Goal: Task Accomplishment & Management: Manage account settings

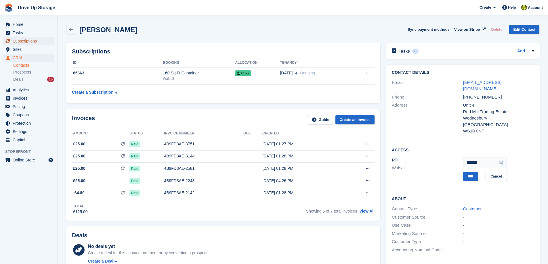
click at [28, 40] on span "Subscriptions" at bounding box center [30, 41] width 35 height 8
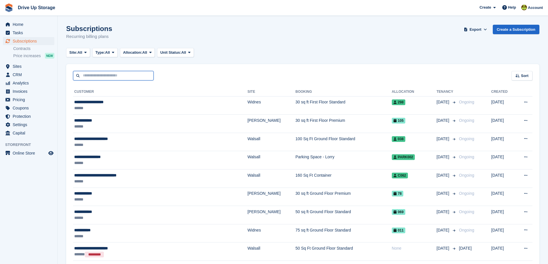
click at [90, 76] on input "text" at bounding box center [113, 75] width 81 height 9
type input "****"
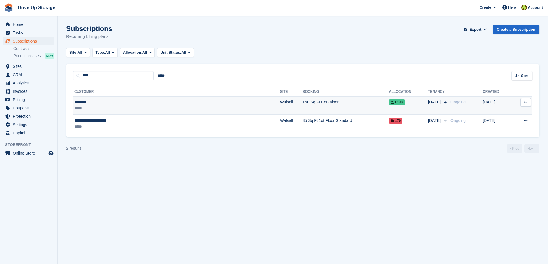
click at [99, 104] on div "********" at bounding box center [132, 102] width 117 height 6
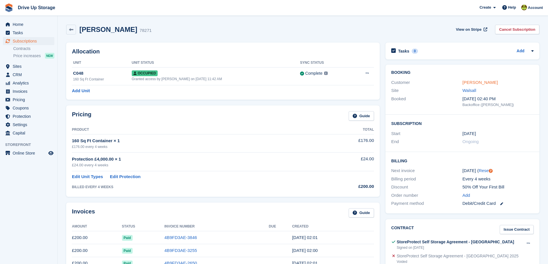
click at [470, 82] on link "[PERSON_NAME]" at bounding box center [479, 82] width 35 height 5
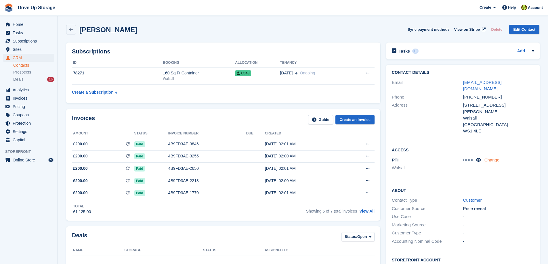
click at [491, 158] on link "Change" at bounding box center [491, 160] width 15 height 5
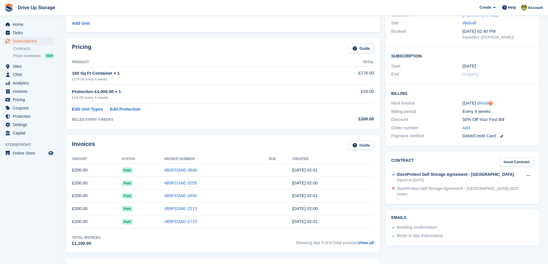
scroll to position [58, 0]
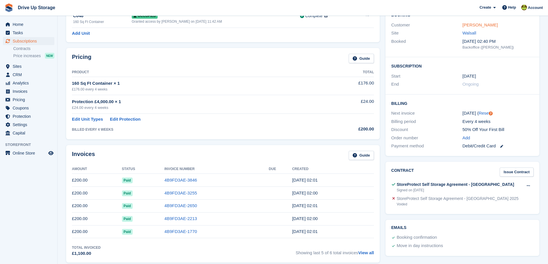
click at [470, 23] on link "Shah Ali" at bounding box center [479, 24] width 35 height 5
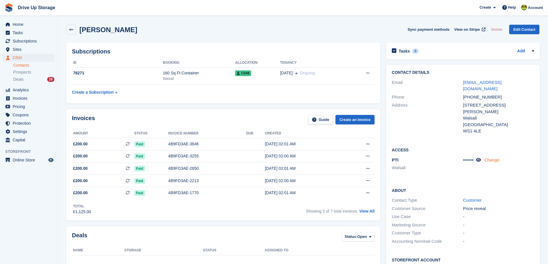
click at [493, 158] on link "Change" at bounding box center [491, 160] width 15 height 5
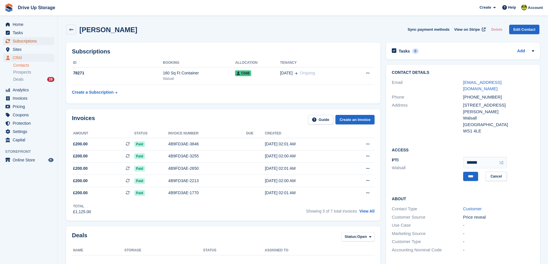
click at [20, 43] on span "Subscriptions" at bounding box center [30, 41] width 35 height 8
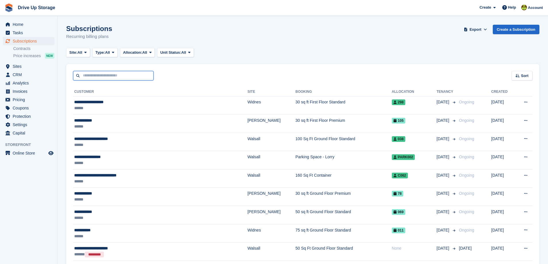
click at [100, 77] on input "text" at bounding box center [113, 75] width 81 height 9
type input "*****"
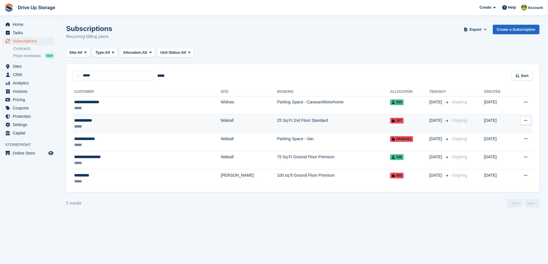
click at [110, 122] on div "**********" at bounding box center [117, 121] width 86 height 6
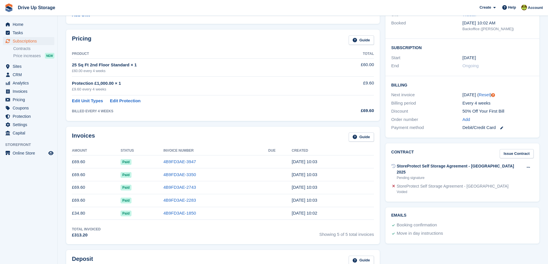
scroll to position [18, 0]
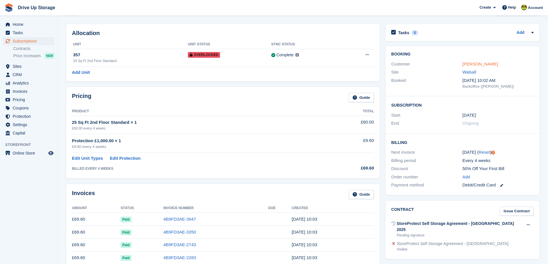
click at [470, 63] on link "Colin Morris" at bounding box center [479, 64] width 35 height 5
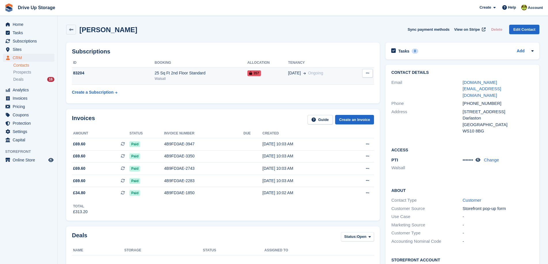
click at [368, 73] on icon at bounding box center [367, 73] width 3 height 4
click at [352, 86] on p "Cancel subscription" at bounding box center [345, 84] width 50 height 7
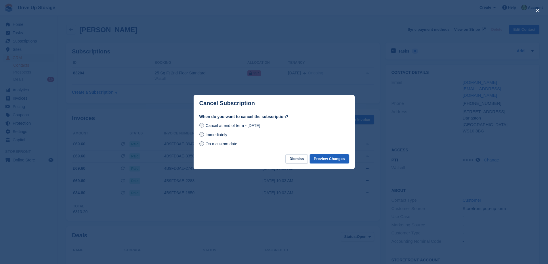
click at [325, 158] on button "Preview Changes" at bounding box center [329, 158] width 39 height 9
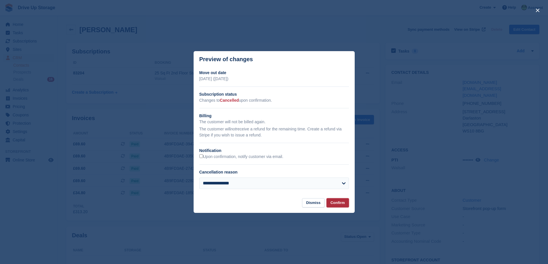
click at [338, 204] on button "Confirm" at bounding box center [337, 202] width 22 height 9
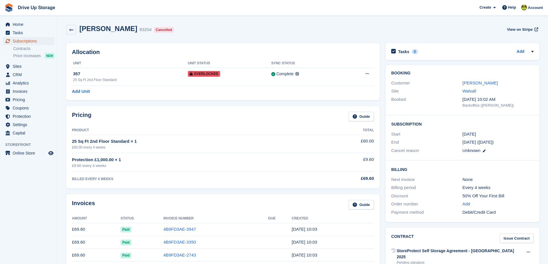
click at [19, 42] on span "Subscriptions" at bounding box center [30, 41] width 35 height 8
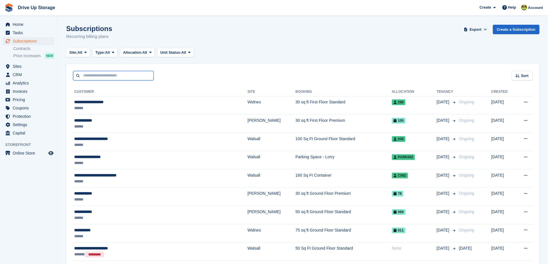
click at [89, 75] on input "text" at bounding box center [113, 75] width 81 height 9
type input "**********"
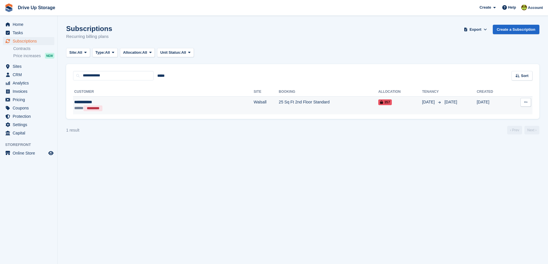
click at [119, 106] on div "***** *********" at bounding box center [119, 108] width 91 height 6
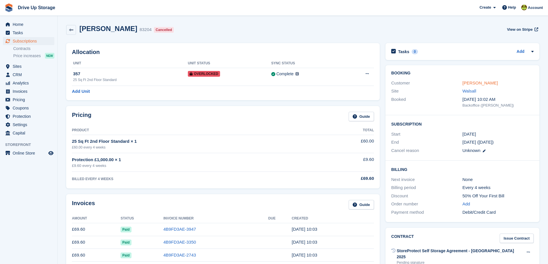
click at [468, 84] on link "Colin Morris" at bounding box center [479, 83] width 35 height 5
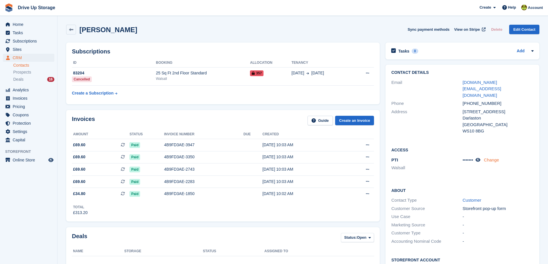
click at [493, 158] on link "Change" at bounding box center [491, 160] width 15 height 5
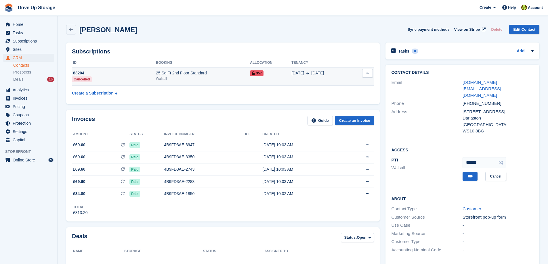
click at [363, 72] on button at bounding box center [367, 73] width 11 height 9
click at [223, 121] on div "Invoices Guide Create an Invoice" at bounding box center [223, 122] width 302 height 13
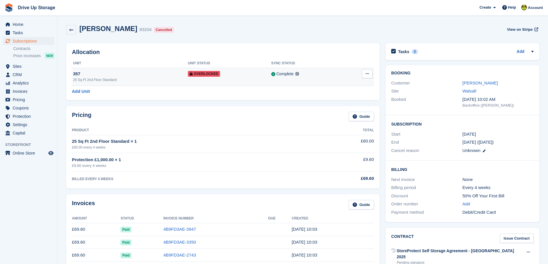
click at [365, 72] on icon at bounding box center [366, 74] width 3 height 4
click at [328, 85] on p "Remove Overlock" at bounding box center [345, 84] width 50 height 7
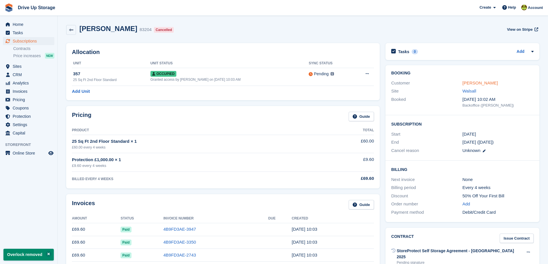
click at [467, 84] on link "Colin Morris" at bounding box center [479, 83] width 35 height 5
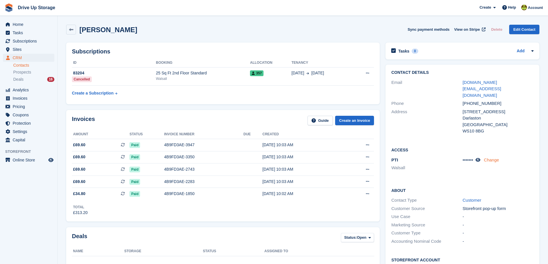
click at [492, 158] on link "Change" at bounding box center [491, 160] width 15 height 5
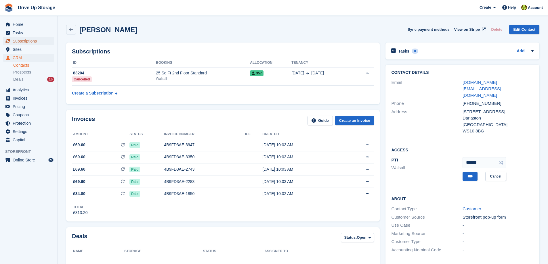
click at [20, 41] on span "Subscriptions" at bounding box center [30, 41] width 35 height 8
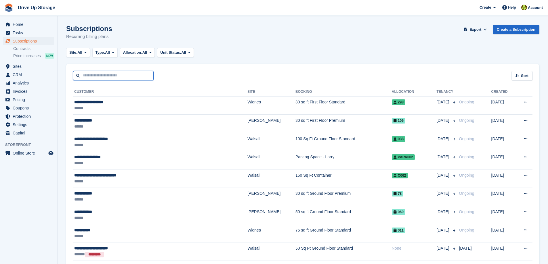
click at [115, 74] on input "text" at bounding box center [113, 75] width 81 height 9
type input "**********"
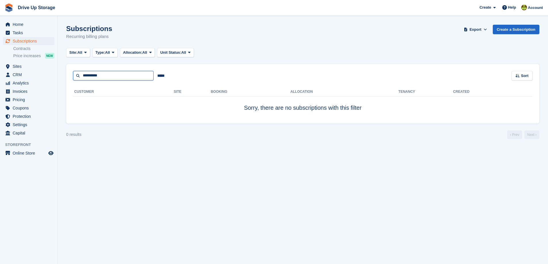
click at [111, 76] on input "**********" at bounding box center [113, 75] width 81 height 9
type input "**********"
click at [109, 76] on input "**********" at bounding box center [113, 75] width 81 height 9
type input "*"
type input "******"
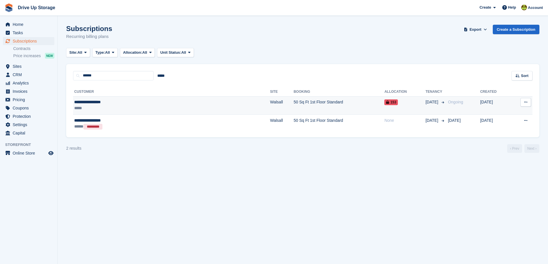
click at [128, 105] on div "*****" at bounding box center [127, 108] width 106 height 6
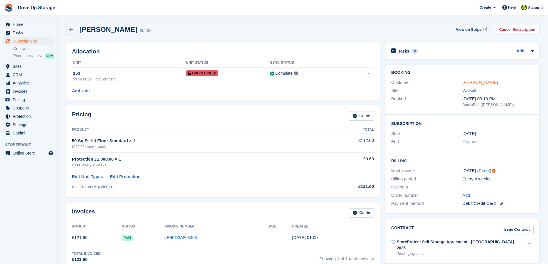
click at [468, 82] on link "[PERSON_NAME]" at bounding box center [479, 82] width 35 height 5
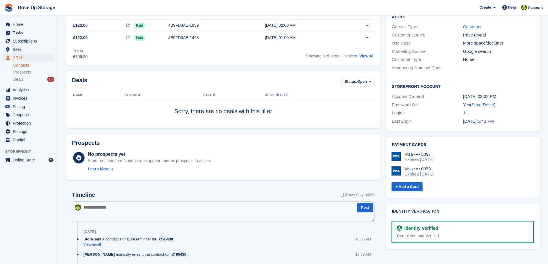
scroll to position [230, 0]
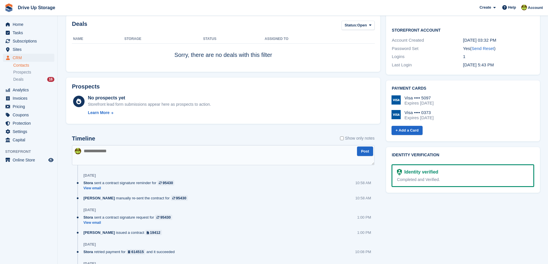
click at [105, 151] on textarea at bounding box center [223, 155] width 303 height 20
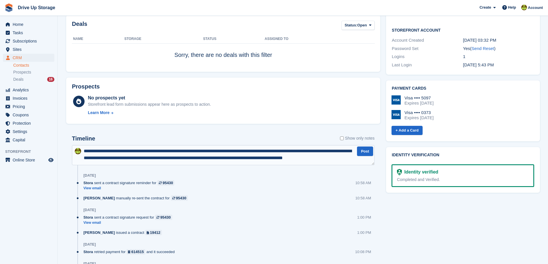
scroll to position [3, 0]
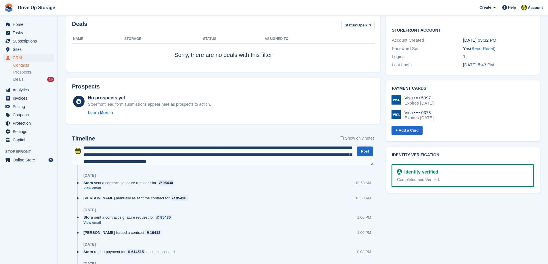
type textarea "**********"
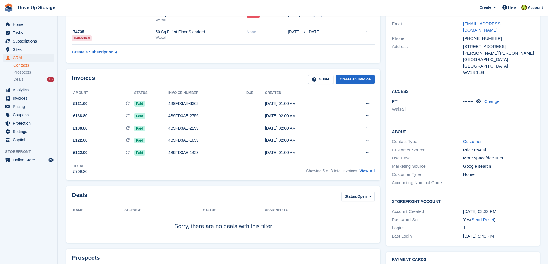
scroll to position [0, 0]
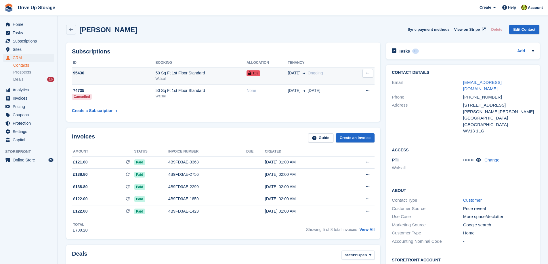
click at [367, 74] on icon at bounding box center [367, 73] width 3 height 4
click at [254, 113] on table "ID Booking Allocation Tenancy 95430 50 Sq Ft 1st Floor Standard Walsall 153 19 …" at bounding box center [223, 87] width 303 height 58
click at [223, 76] on div "Walsall" at bounding box center [200, 78] width 91 height 5
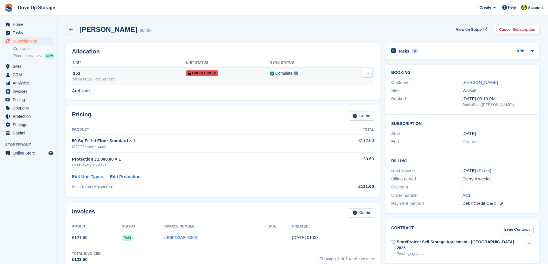
click at [370, 73] on button at bounding box center [367, 73] width 11 height 9
click at [344, 85] on p "Remove Overlock" at bounding box center [345, 84] width 50 height 7
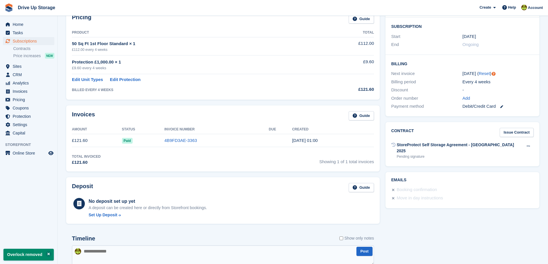
scroll to position [59, 0]
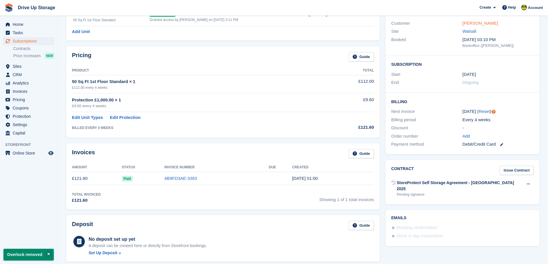
click at [468, 24] on link "Naiomi whittingham" at bounding box center [479, 23] width 35 height 5
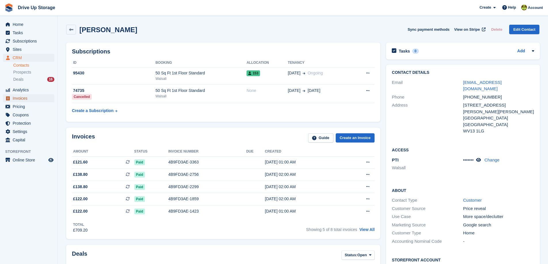
click at [19, 98] on span "Invoices" at bounding box center [30, 98] width 35 height 8
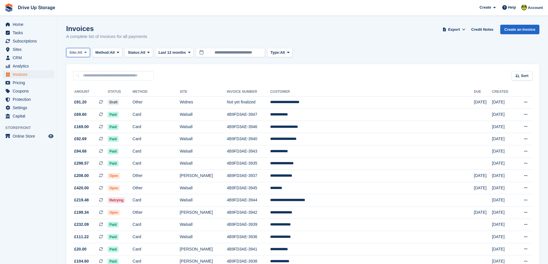
click at [86, 53] on icon at bounding box center [85, 53] width 2 height 4
click at [81, 86] on link "Walsall" at bounding box center [94, 87] width 50 height 10
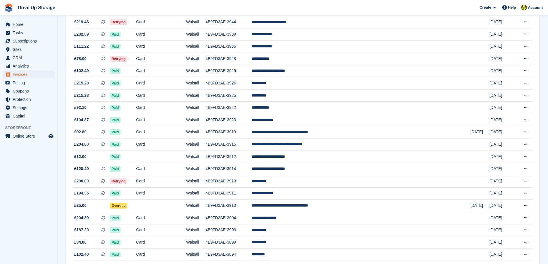
scroll to position [230, 0]
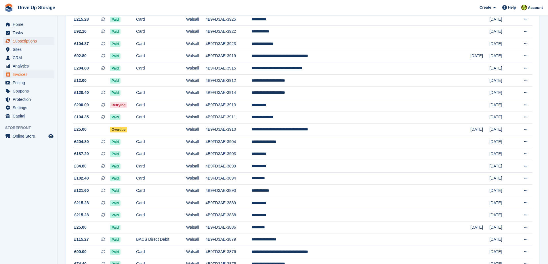
click at [30, 40] on span "Subscriptions" at bounding box center [30, 41] width 35 height 8
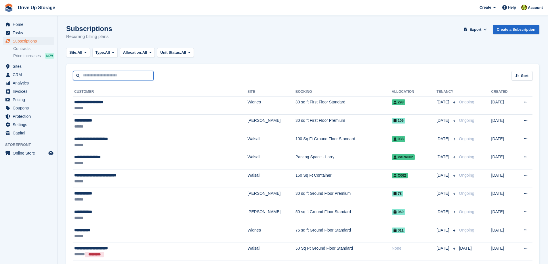
click at [104, 77] on input "text" at bounding box center [113, 75] width 81 height 9
type input "*******"
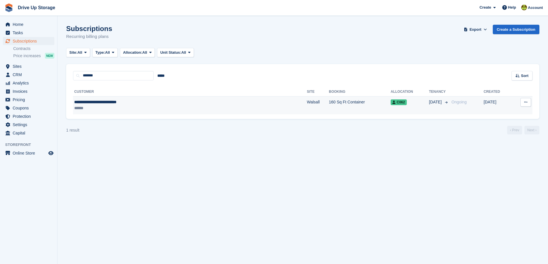
click at [113, 102] on span "**********" at bounding box center [95, 102] width 42 height 4
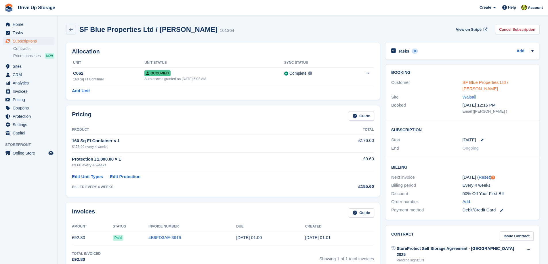
click at [469, 82] on link "SF Blue Properties Ltd / [PERSON_NAME]" at bounding box center [485, 86] width 46 height 12
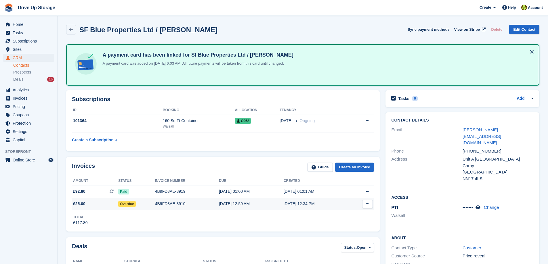
click at [180, 203] on div "4B9FD3AE-3910" at bounding box center [187, 204] width 64 height 6
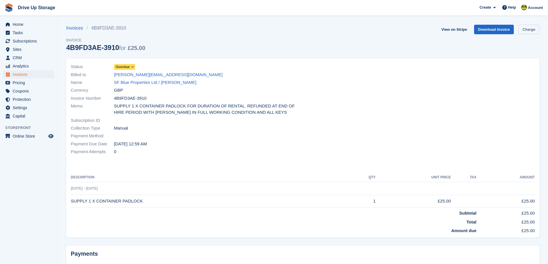
click at [528, 29] on link "Charge" at bounding box center [528, 29] width 21 height 9
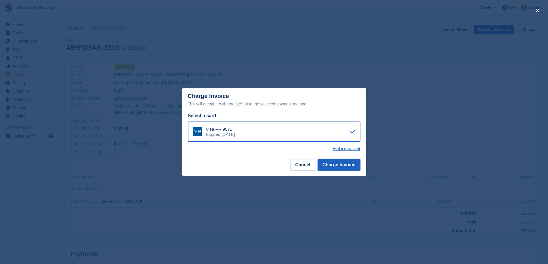
click at [334, 166] on button "Charge Invoice" at bounding box center [338, 165] width 43 height 12
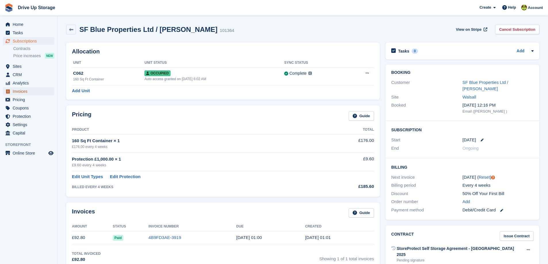
click at [24, 92] on span "Invoices" at bounding box center [30, 91] width 35 height 8
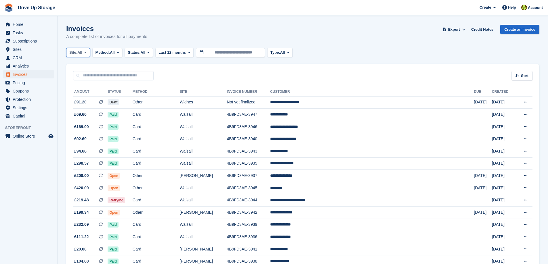
click at [87, 53] on icon at bounding box center [85, 53] width 2 height 4
click at [83, 87] on link "Walsall" at bounding box center [94, 87] width 50 height 10
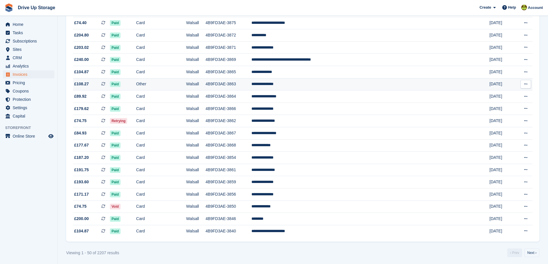
scroll to position [473, 0]
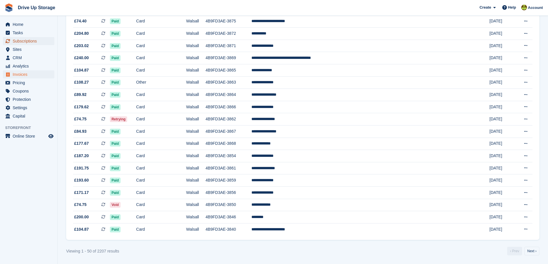
click at [25, 41] on span "Subscriptions" at bounding box center [30, 41] width 35 height 8
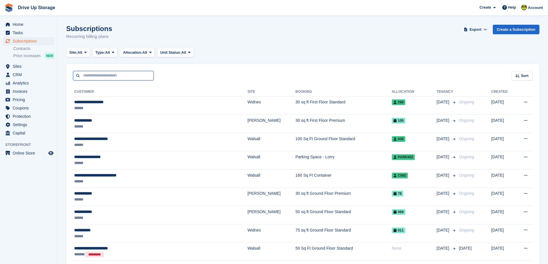
drag, startPoint x: 136, startPoint y: 75, endPoint x: 127, endPoint y: 74, distance: 9.0
click at [136, 75] on input "text" at bounding box center [113, 75] width 81 height 9
type input "******"
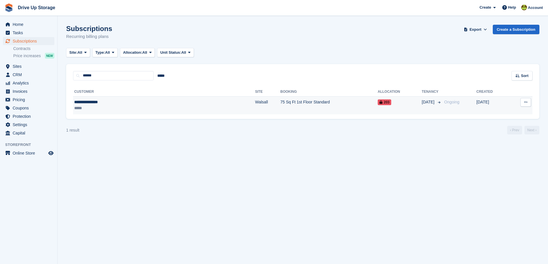
click at [127, 104] on div "**********" at bounding box center [119, 102] width 91 height 6
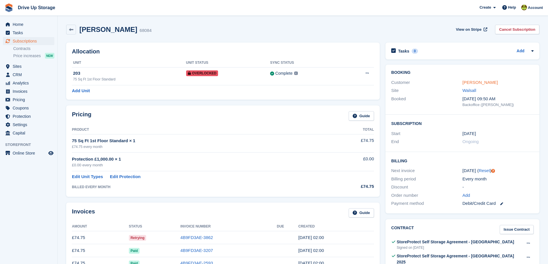
click at [469, 83] on link "[PERSON_NAME]" at bounding box center [479, 82] width 35 height 5
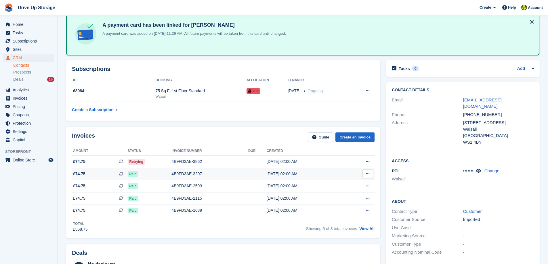
scroll to position [29, 0]
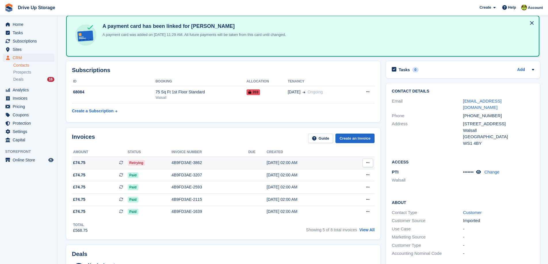
click at [201, 164] on div "4B9FD3AE-3862" at bounding box center [209, 163] width 77 height 6
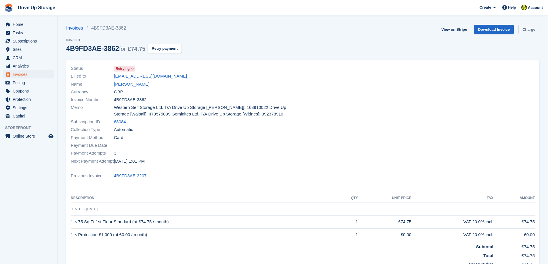
click at [528, 28] on link "Charge" at bounding box center [528, 29] width 21 height 9
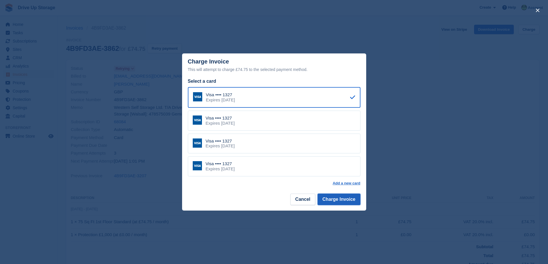
click at [336, 199] on button "Charge Invoice" at bounding box center [338, 200] width 43 height 12
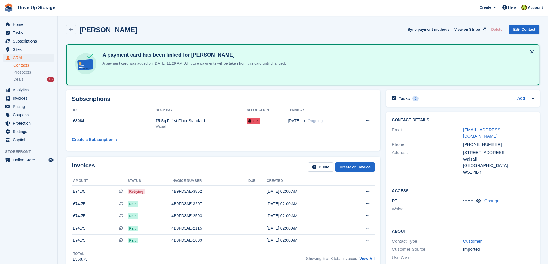
scroll to position [29, 0]
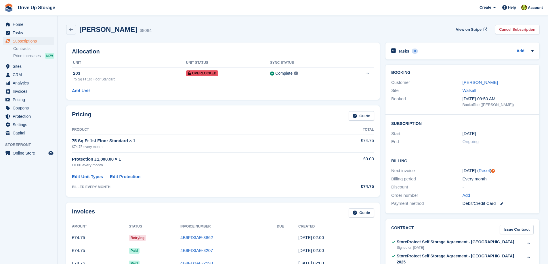
scroll to position [115, 0]
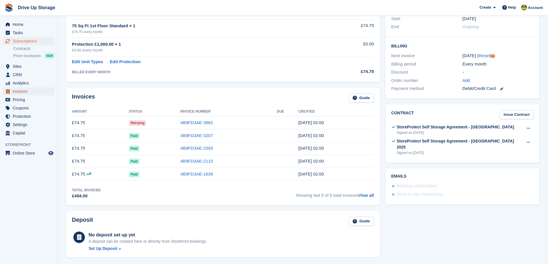
drag, startPoint x: 16, startPoint y: 92, endPoint x: 27, endPoint y: 91, distance: 11.2
click at [16, 91] on span "Invoices" at bounding box center [30, 91] width 35 height 8
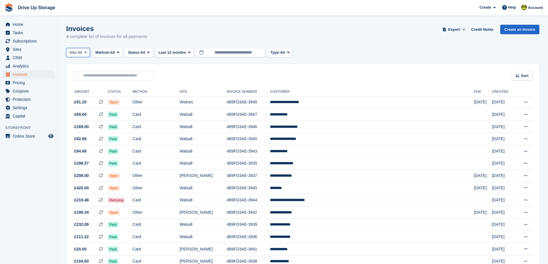
click at [88, 53] on span at bounding box center [85, 52] width 5 height 5
click at [82, 88] on link "Walsall" at bounding box center [94, 87] width 50 height 10
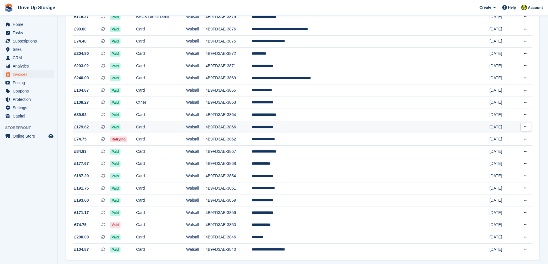
scroll to position [473, 0]
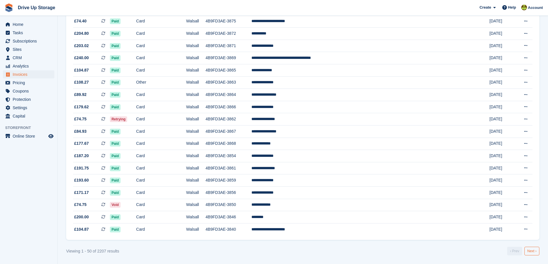
click at [531, 252] on link "Next ›" at bounding box center [531, 251] width 15 height 9
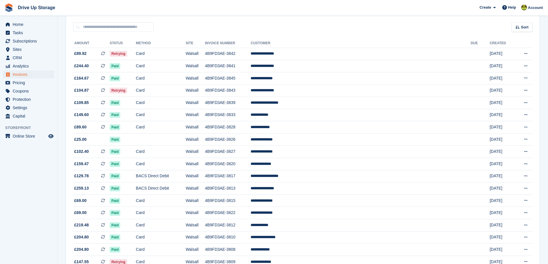
scroll to position [13, 0]
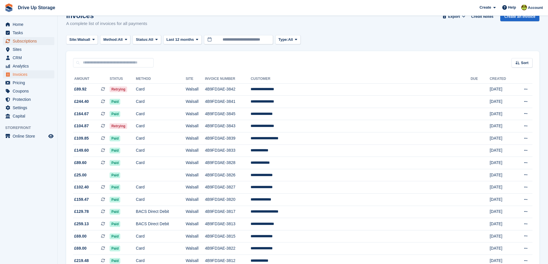
click at [34, 40] on span "Subscriptions" at bounding box center [30, 41] width 35 height 8
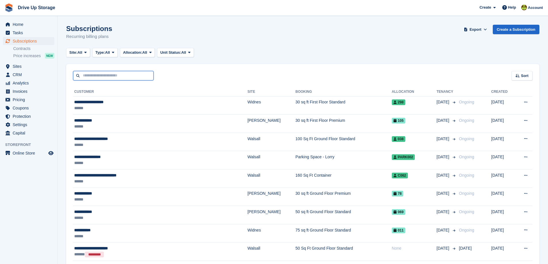
click at [124, 76] on input "text" at bounding box center [113, 75] width 81 height 9
type input "**********"
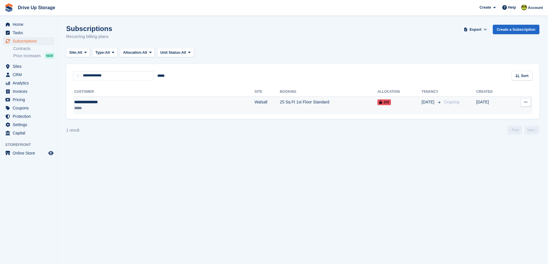
click at [108, 103] on div "**********" at bounding box center [119, 102] width 91 height 6
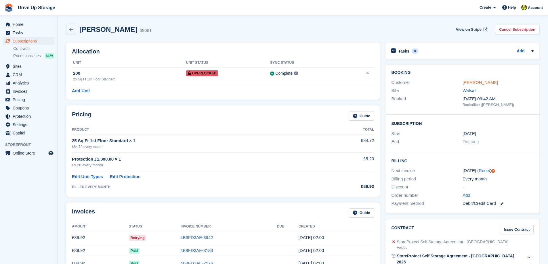
click at [471, 81] on link "[PERSON_NAME]" at bounding box center [479, 82] width 35 height 5
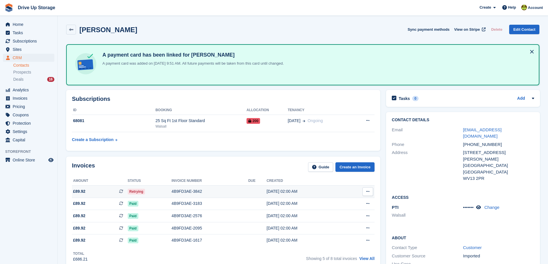
click at [199, 192] on div "4B9FD3AE-3842" at bounding box center [209, 192] width 77 height 6
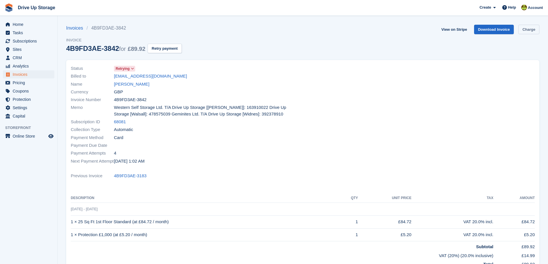
click at [529, 29] on link "Charge" at bounding box center [528, 29] width 21 height 9
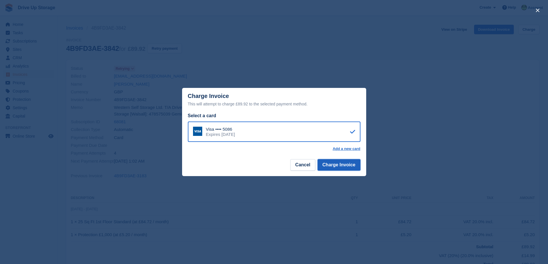
click at [332, 163] on button "Charge Invoice" at bounding box center [338, 165] width 43 height 12
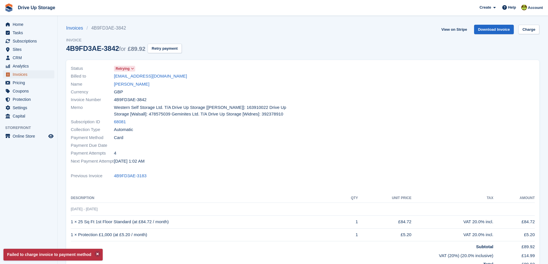
click at [18, 74] on span "Invoices" at bounding box center [30, 74] width 35 height 8
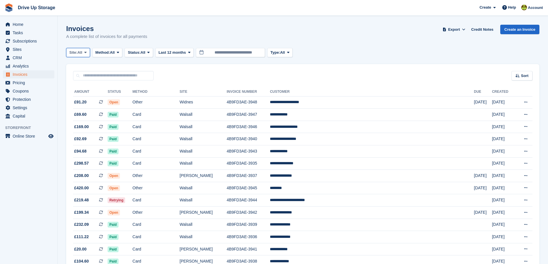
click at [87, 53] on icon at bounding box center [85, 53] width 2 height 4
click at [83, 87] on link "Walsall" at bounding box center [94, 87] width 50 height 10
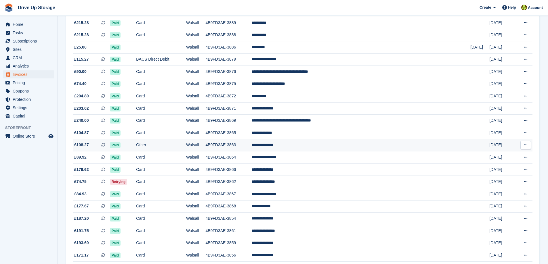
scroll to position [473, 0]
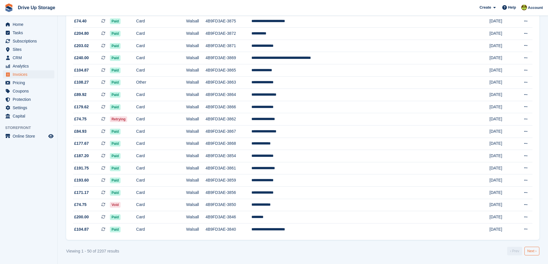
click at [528, 251] on link "Next ›" at bounding box center [531, 251] width 15 height 9
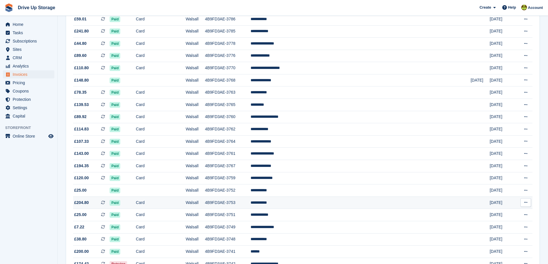
scroll to position [473, 0]
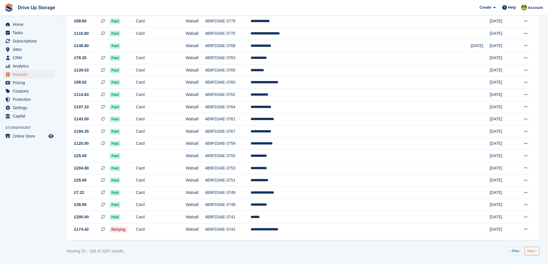
click at [534, 252] on link "Next ›" at bounding box center [531, 251] width 15 height 9
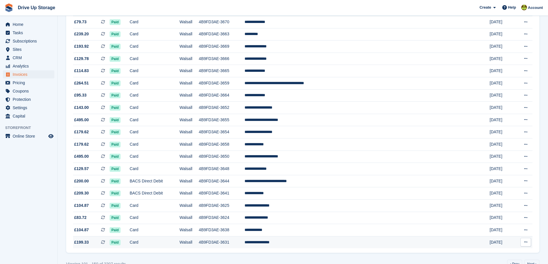
scroll to position [473, 0]
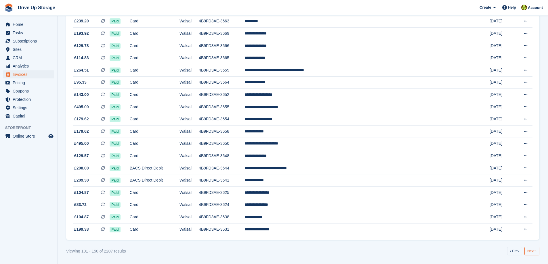
click at [535, 253] on link "Next ›" at bounding box center [531, 251] width 15 height 9
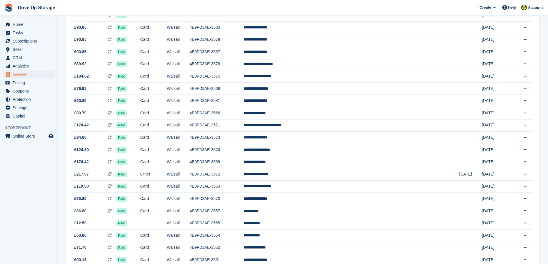
scroll to position [473, 0]
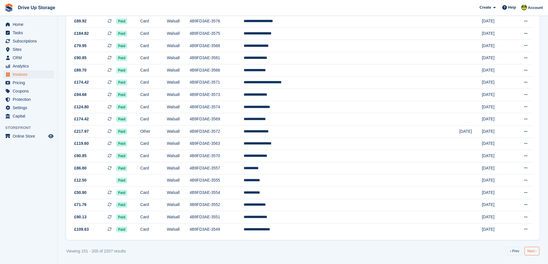
click at [531, 254] on link "Next ›" at bounding box center [531, 251] width 15 height 9
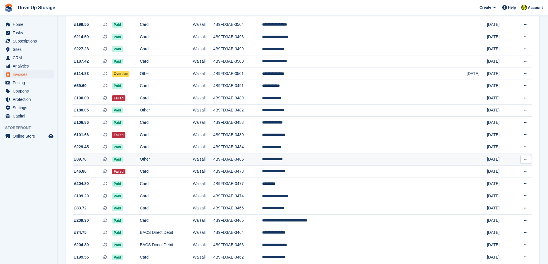
scroll to position [473, 0]
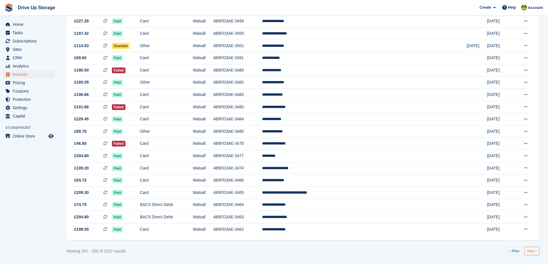
click at [531, 251] on link "Next ›" at bounding box center [531, 251] width 15 height 9
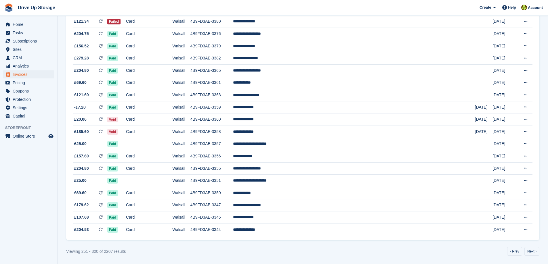
scroll to position [473, 0]
click at [531, 252] on link "Next ›" at bounding box center [531, 251] width 15 height 9
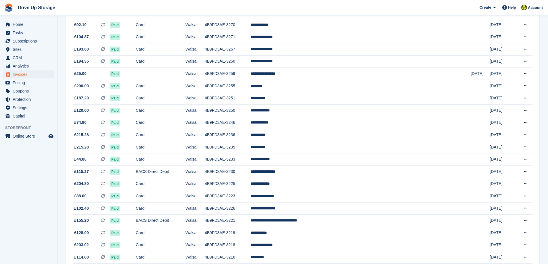
scroll to position [473, 0]
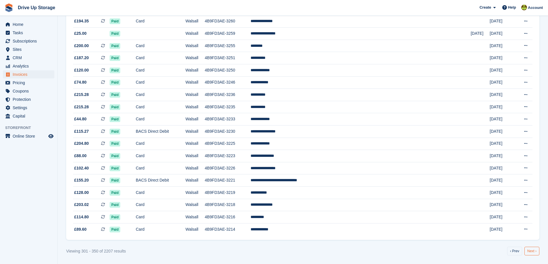
click at [533, 252] on link "Next ›" at bounding box center [531, 251] width 15 height 9
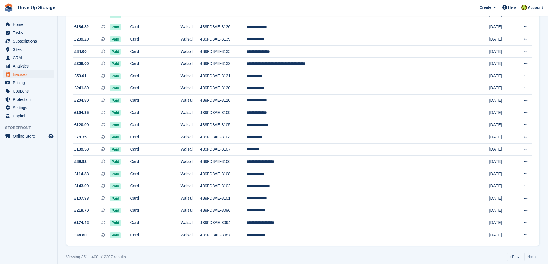
scroll to position [473, 0]
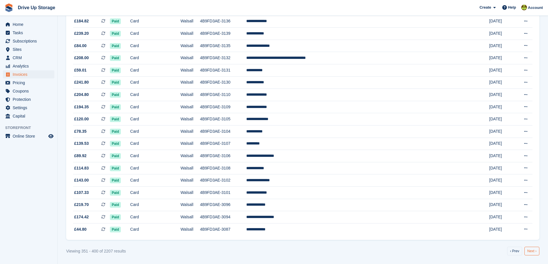
click at [533, 251] on link "Next ›" at bounding box center [531, 251] width 15 height 9
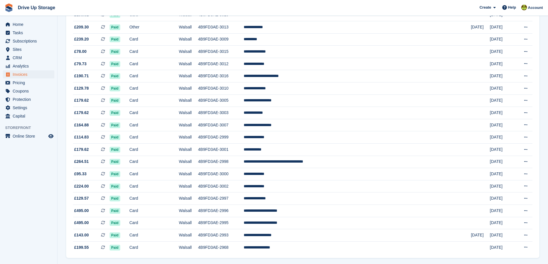
scroll to position [473, 0]
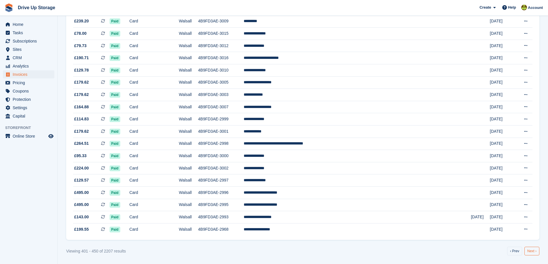
click at [534, 254] on link "Next ›" at bounding box center [531, 251] width 15 height 9
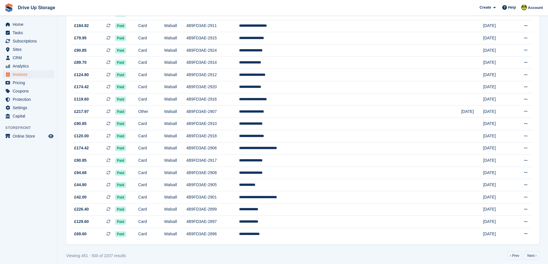
scroll to position [473, 0]
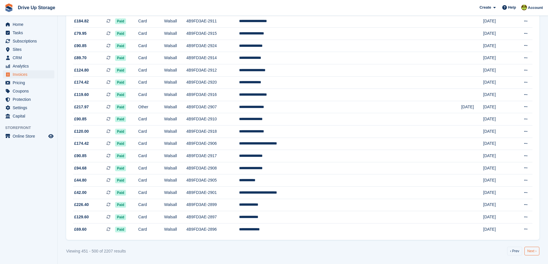
click at [531, 251] on link "Next ›" at bounding box center [531, 251] width 15 height 9
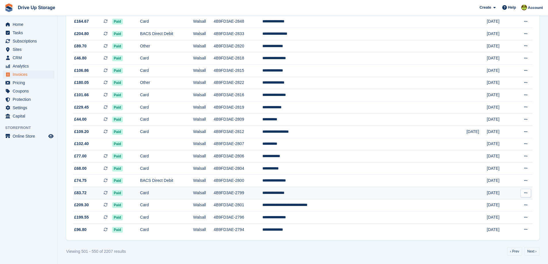
scroll to position [473, 0]
click at [533, 252] on link "Next ›" at bounding box center [531, 251] width 15 height 9
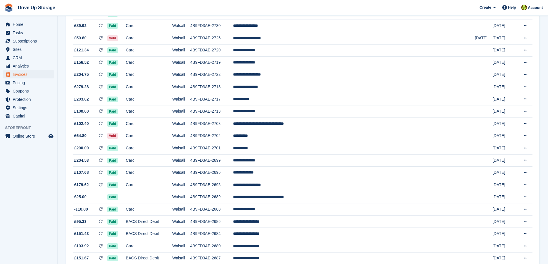
scroll to position [473, 0]
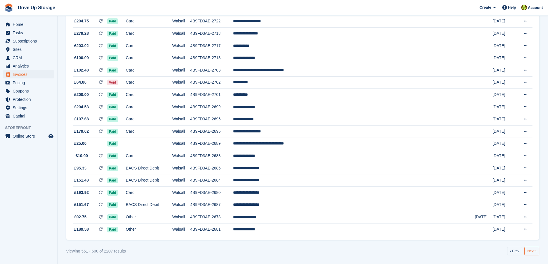
click at [533, 251] on link "Next ›" at bounding box center [531, 251] width 15 height 9
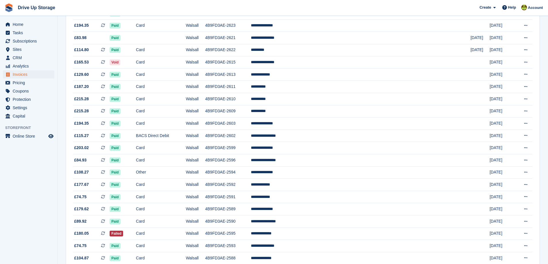
scroll to position [473, 0]
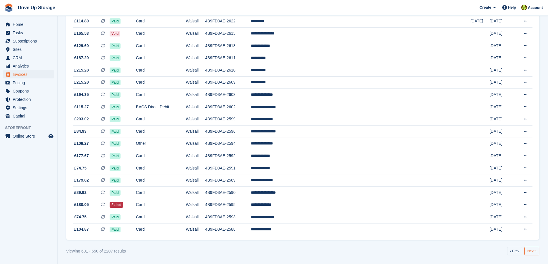
click at [534, 252] on link "Next ›" at bounding box center [531, 251] width 15 height 9
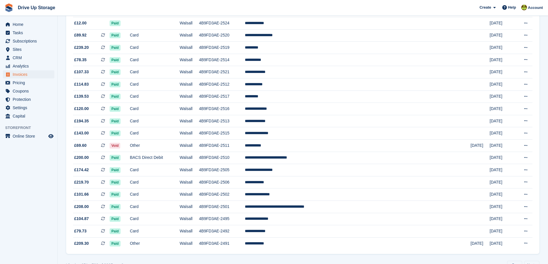
scroll to position [473, 0]
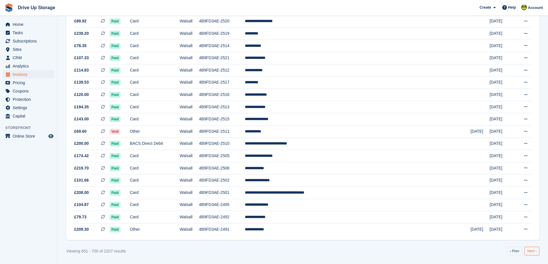
click at [535, 252] on link "Next ›" at bounding box center [531, 251] width 15 height 9
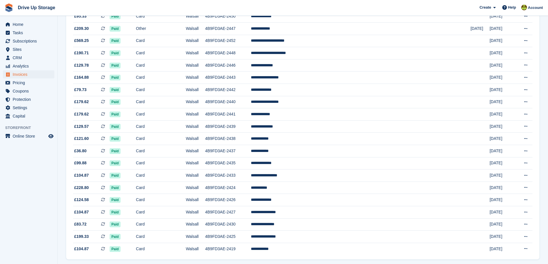
scroll to position [473, 0]
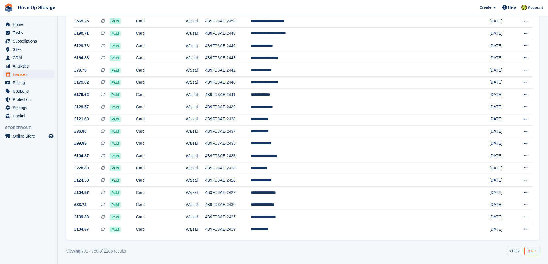
click at [533, 251] on link "Next ›" at bounding box center [531, 251] width 15 height 9
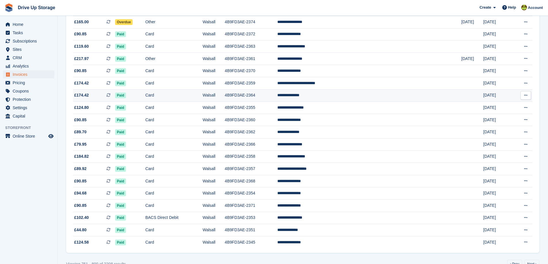
scroll to position [473, 0]
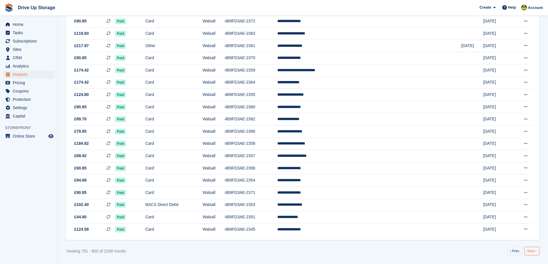
click at [532, 253] on link "Next ›" at bounding box center [531, 251] width 15 height 9
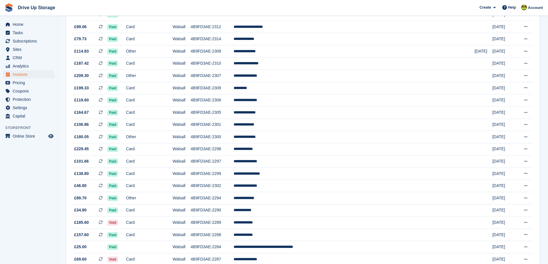
scroll to position [473, 0]
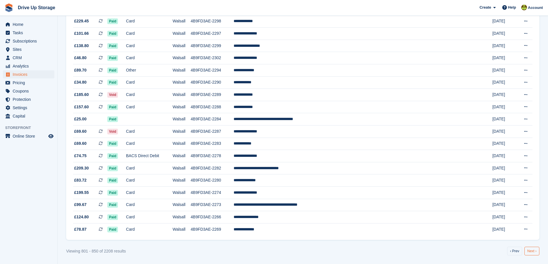
click at [533, 252] on link "Next ›" at bounding box center [531, 251] width 15 height 9
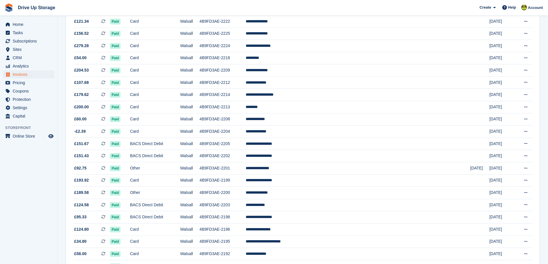
scroll to position [473, 0]
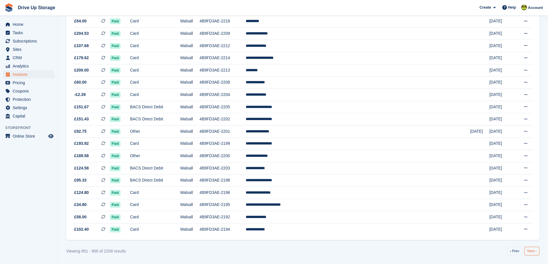
click at [531, 251] on link "Next ›" at bounding box center [531, 251] width 15 height 9
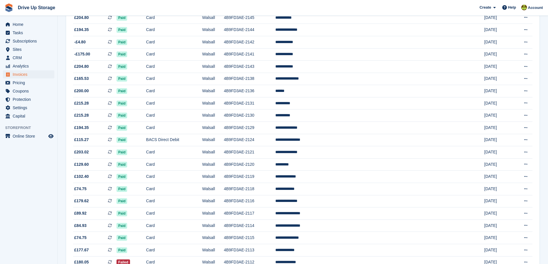
scroll to position [473, 0]
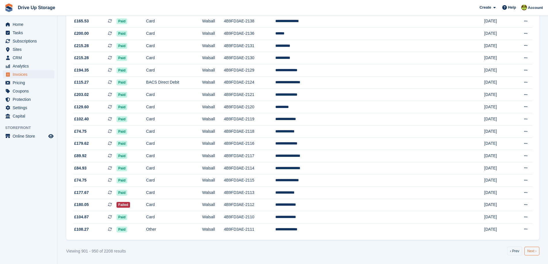
click at [529, 252] on link "Next ›" at bounding box center [531, 251] width 15 height 9
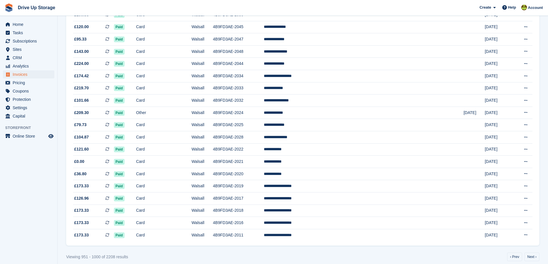
scroll to position [473, 0]
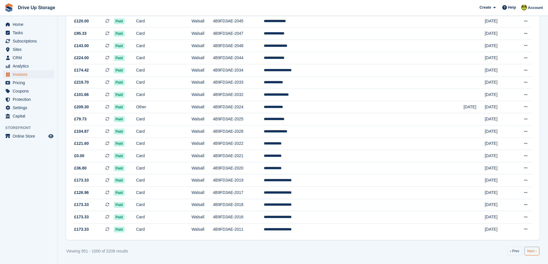
click at [532, 251] on link "Next ›" at bounding box center [531, 251] width 15 height 9
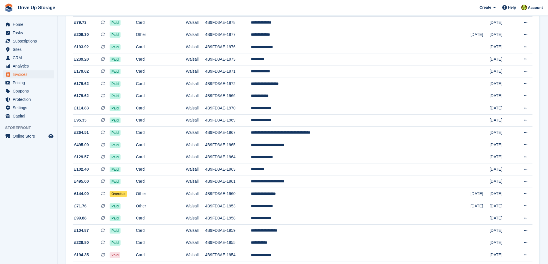
scroll to position [473, 0]
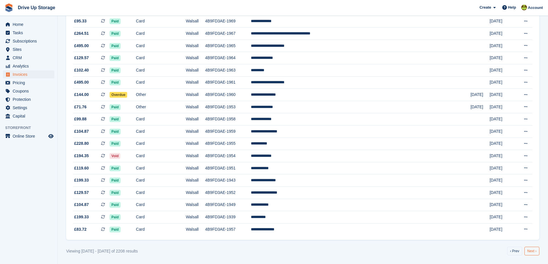
click at [531, 252] on link "Next ›" at bounding box center [531, 251] width 15 height 9
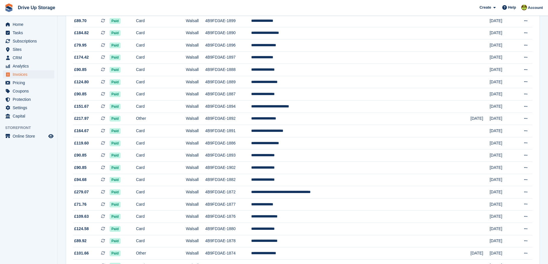
scroll to position [473, 0]
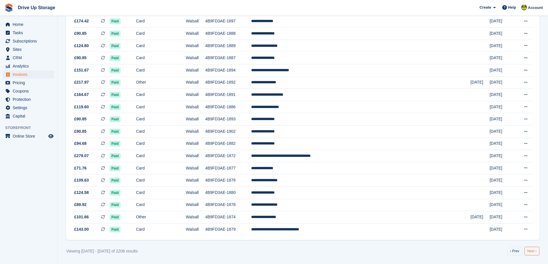
click at [529, 253] on link "Next ›" at bounding box center [531, 251] width 15 height 9
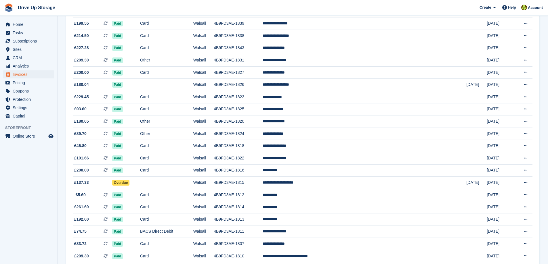
scroll to position [473, 0]
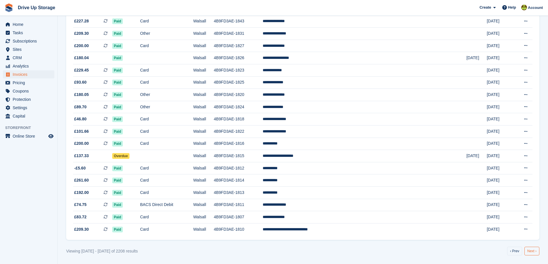
click at [529, 250] on link "Next ›" at bounding box center [531, 251] width 15 height 9
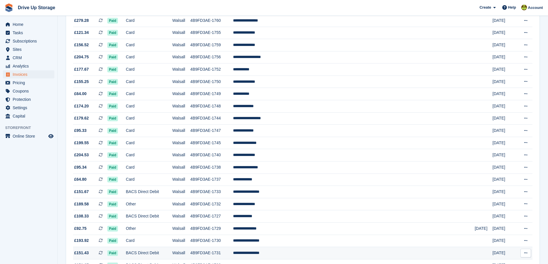
scroll to position [473, 0]
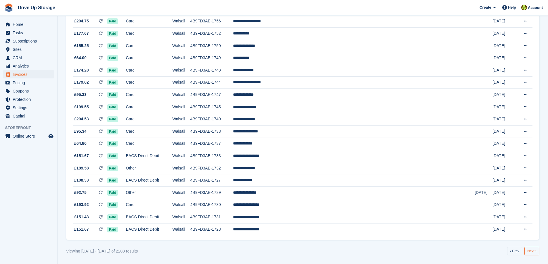
click at [532, 251] on link "Next ›" at bounding box center [531, 251] width 15 height 9
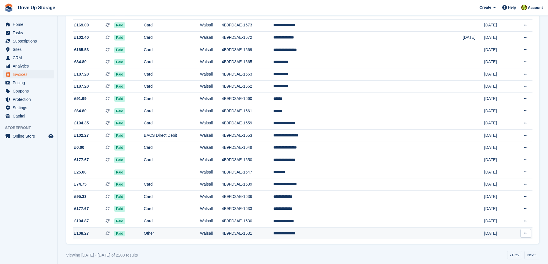
scroll to position [473, 0]
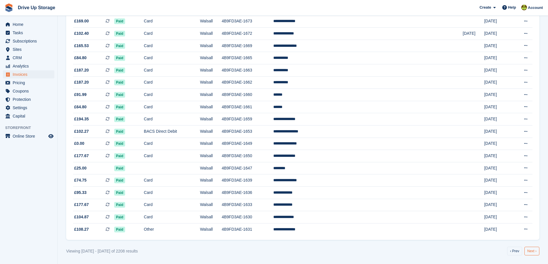
click at [536, 251] on link "Next ›" at bounding box center [531, 251] width 15 height 9
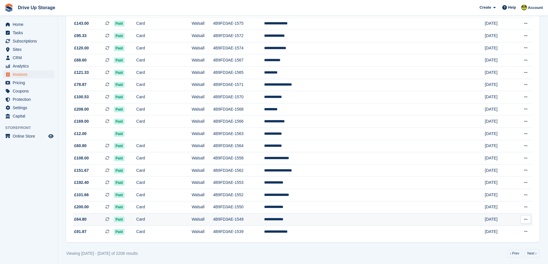
scroll to position [473, 0]
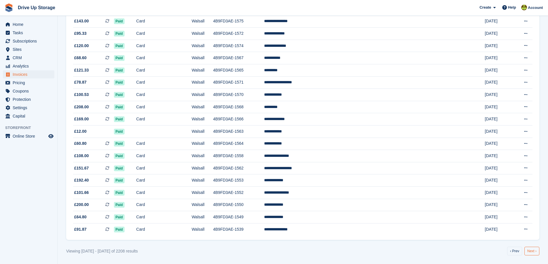
click at [529, 252] on link "Next ›" at bounding box center [531, 251] width 15 height 9
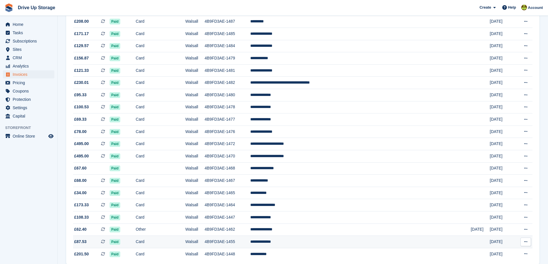
scroll to position [473, 0]
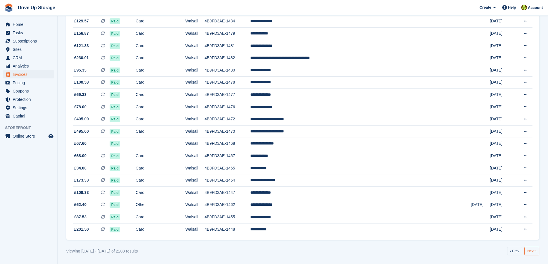
click at [530, 252] on link "Next ›" at bounding box center [531, 251] width 15 height 9
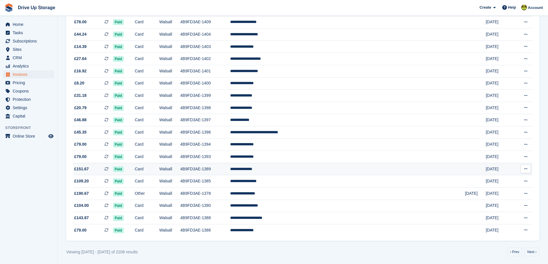
scroll to position [473, 0]
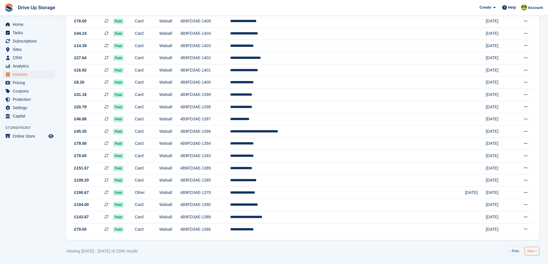
click at [533, 252] on link "Next ›" at bounding box center [531, 251] width 15 height 9
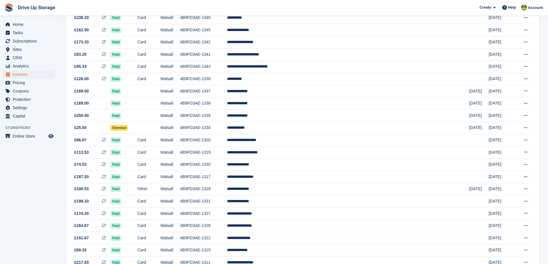
scroll to position [473, 0]
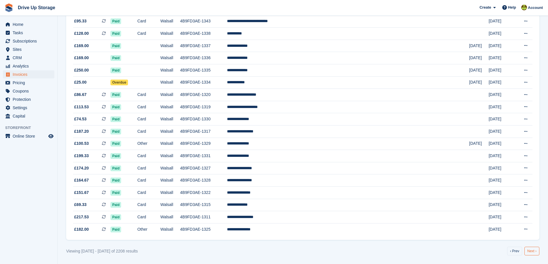
click at [532, 251] on link "Next ›" at bounding box center [531, 251] width 15 height 9
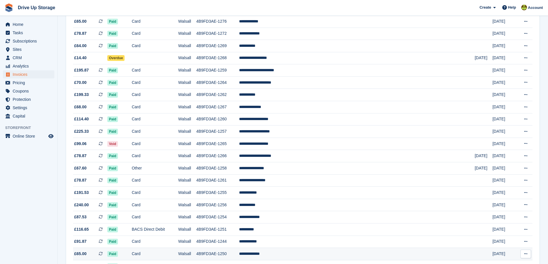
scroll to position [473, 0]
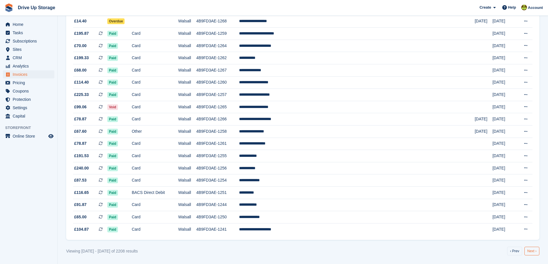
click at [534, 249] on link "Next ›" at bounding box center [531, 251] width 15 height 9
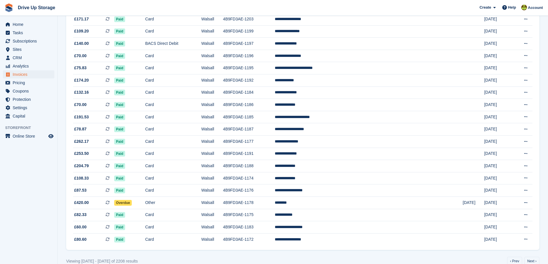
scroll to position [473, 0]
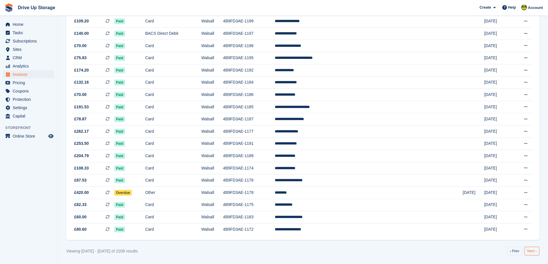
click at [535, 251] on link "Next ›" at bounding box center [531, 251] width 15 height 9
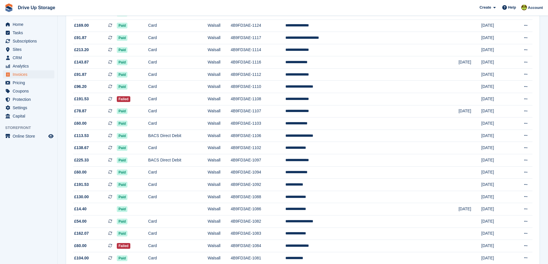
scroll to position [473, 0]
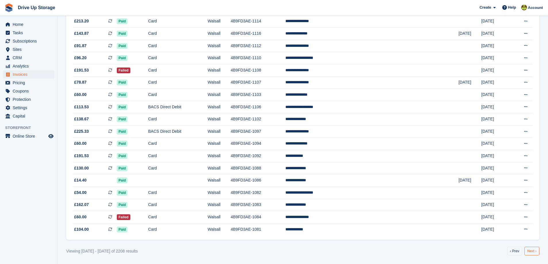
click at [532, 250] on link "Next ›" at bounding box center [531, 251] width 15 height 9
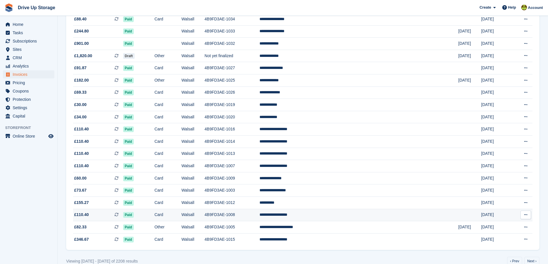
scroll to position [473, 0]
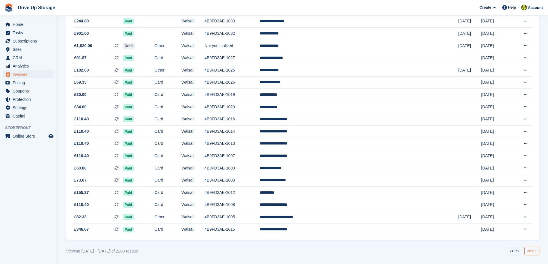
click at [528, 252] on link "Next ›" at bounding box center [531, 251] width 15 height 9
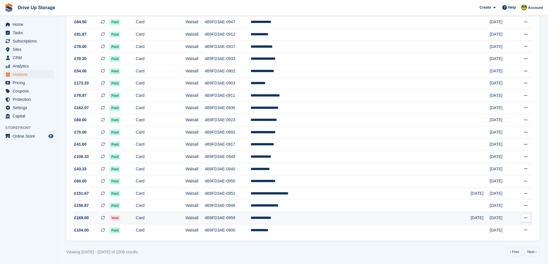
scroll to position [473, 0]
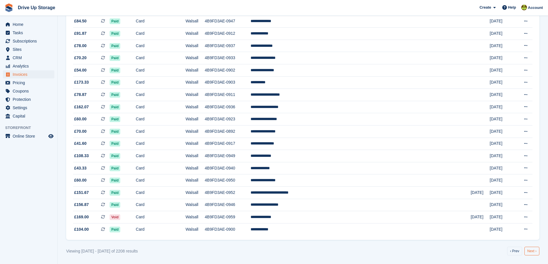
click at [528, 251] on link "Next ›" at bounding box center [531, 251] width 15 height 9
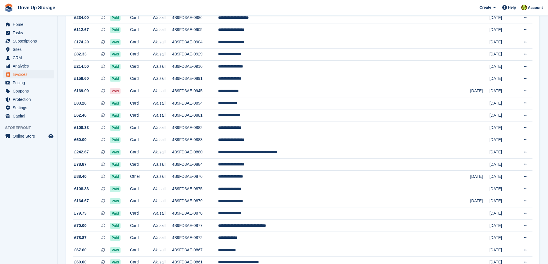
scroll to position [473, 0]
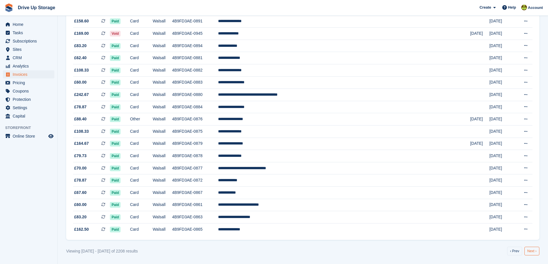
click at [530, 252] on link "Next ›" at bounding box center [531, 251] width 15 height 9
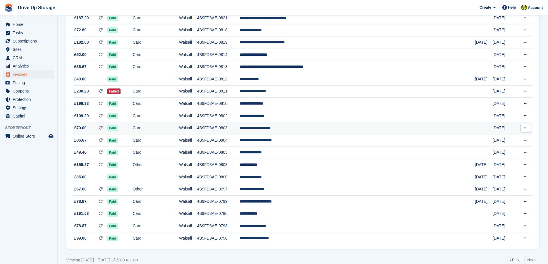
scroll to position [473, 0]
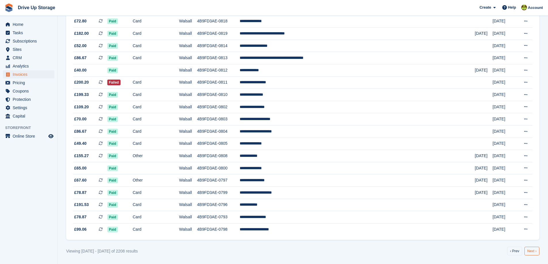
click at [531, 250] on link "Next ›" at bounding box center [531, 251] width 15 height 9
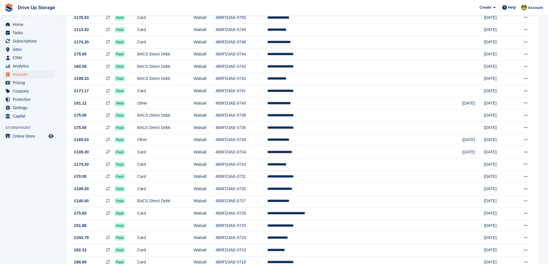
scroll to position [473, 0]
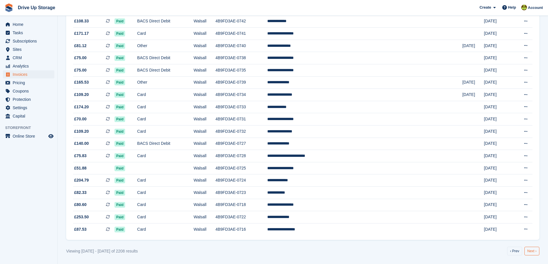
click at [530, 249] on link "Next ›" at bounding box center [531, 251] width 15 height 9
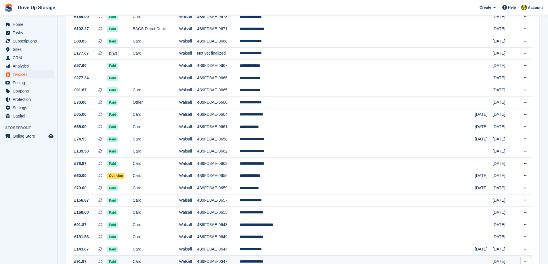
scroll to position [473, 0]
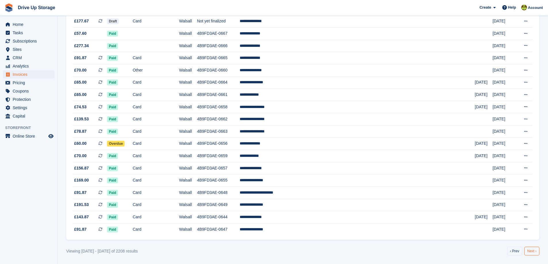
click at [536, 252] on link "Next ›" at bounding box center [531, 251] width 15 height 9
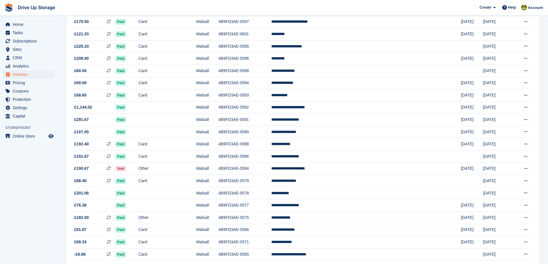
scroll to position [473, 0]
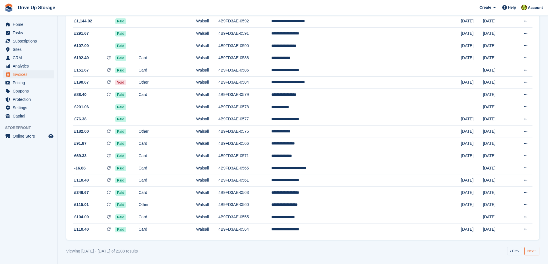
click at [531, 252] on link "Next ›" at bounding box center [531, 251] width 15 height 9
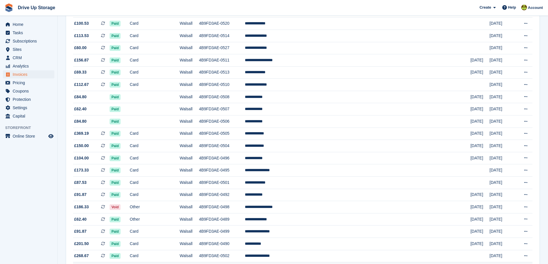
scroll to position [473, 0]
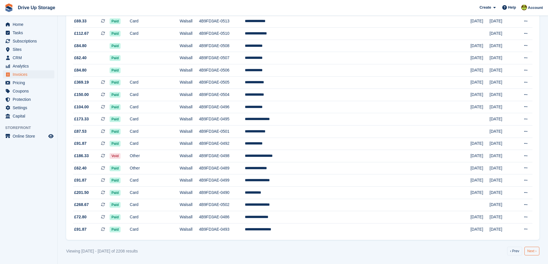
click at [531, 249] on link "Next ›" at bounding box center [531, 251] width 15 height 9
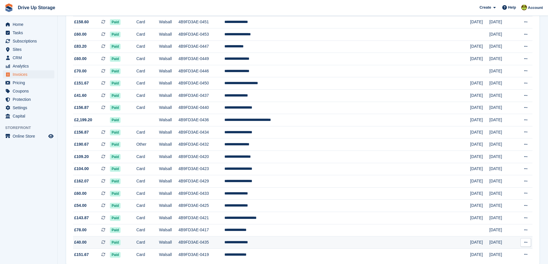
scroll to position [473, 0]
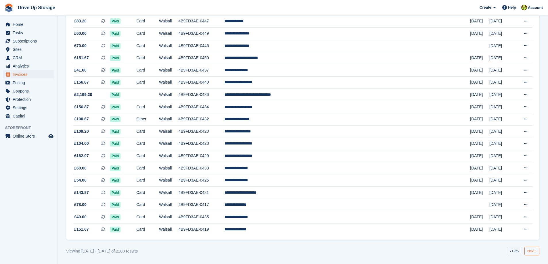
click at [535, 252] on link "Next ›" at bounding box center [531, 251] width 15 height 9
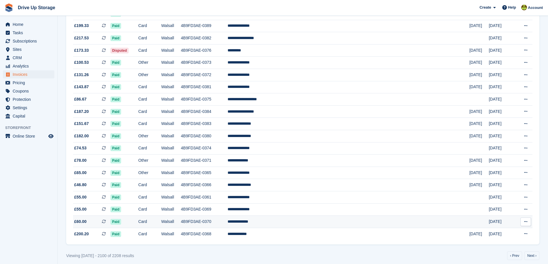
scroll to position [473, 0]
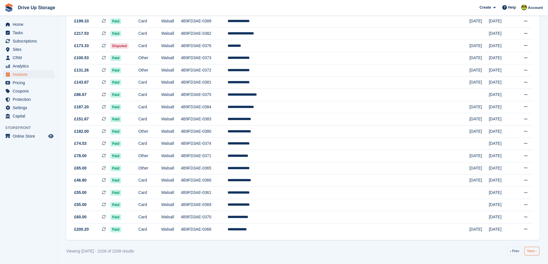
click at [531, 252] on link "Next ›" at bounding box center [531, 251] width 15 height 9
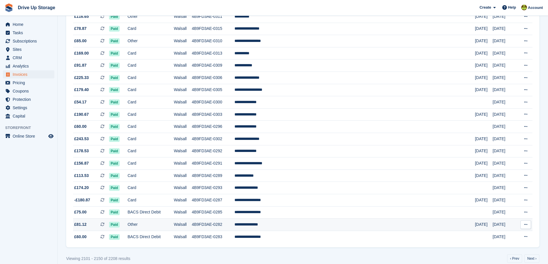
scroll to position [473, 0]
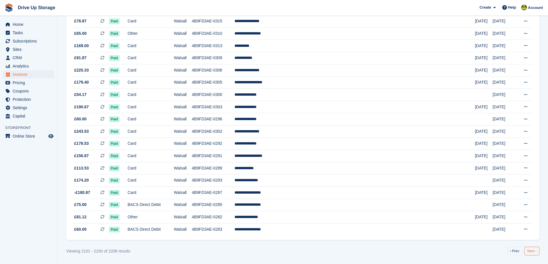
click at [529, 252] on link "Next ›" at bounding box center [531, 251] width 15 height 9
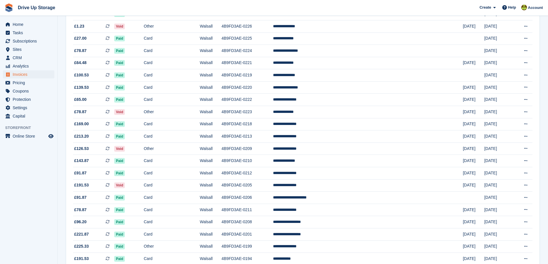
scroll to position [473, 0]
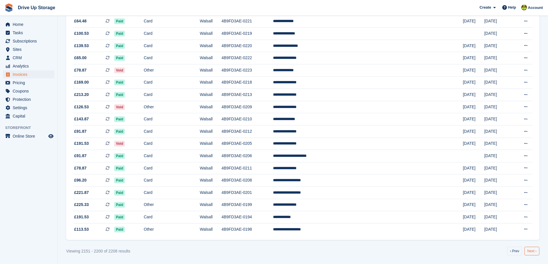
click at [532, 252] on link "Next ›" at bounding box center [531, 251] width 15 height 9
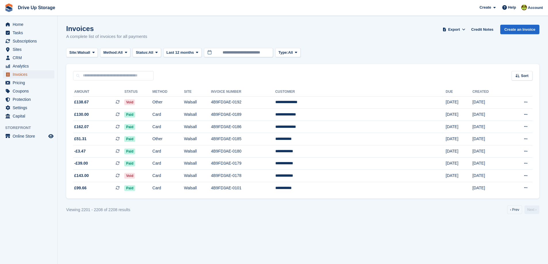
click at [22, 74] on span "Invoices" at bounding box center [30, 74] width 35 height 8
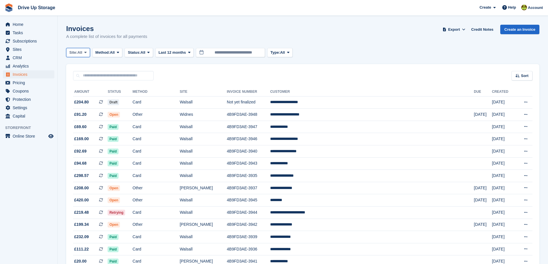
click at [86, 54] on icon at bounding box center [85, 53] width 2 height 4
click at [82, 87] on link "Walsall" at bounding box center [94, 87] width 50 height 10
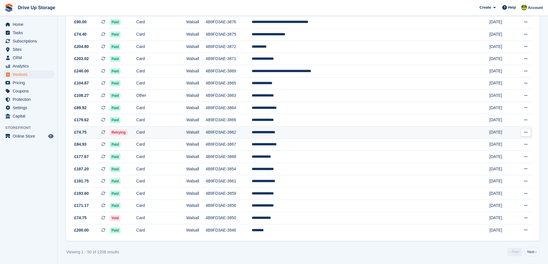
scroll to position [473, 0]
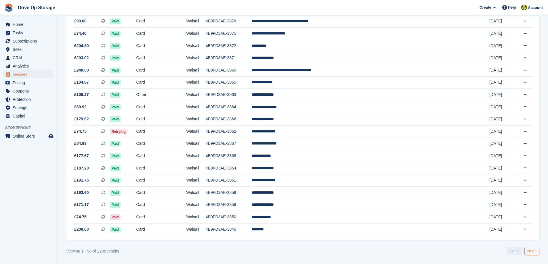
click at [532, 254] on link "Next ›" at bounding box center [531, 251] width 15 height 9
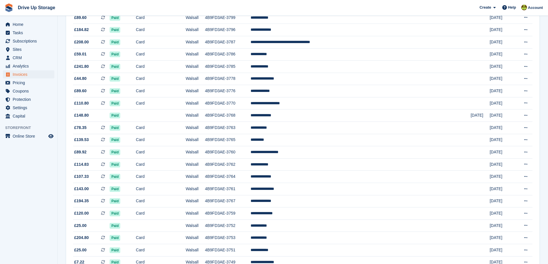
scroll to position [473, 0]
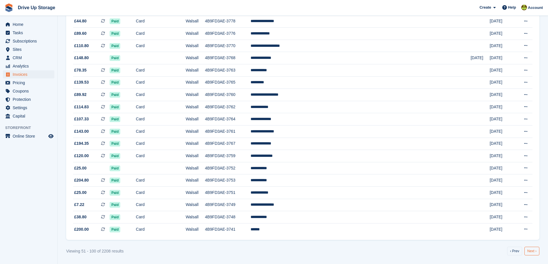
click at [534, 251] on link "Next ›" at bounding box center [531, 251] width 15 height 9
